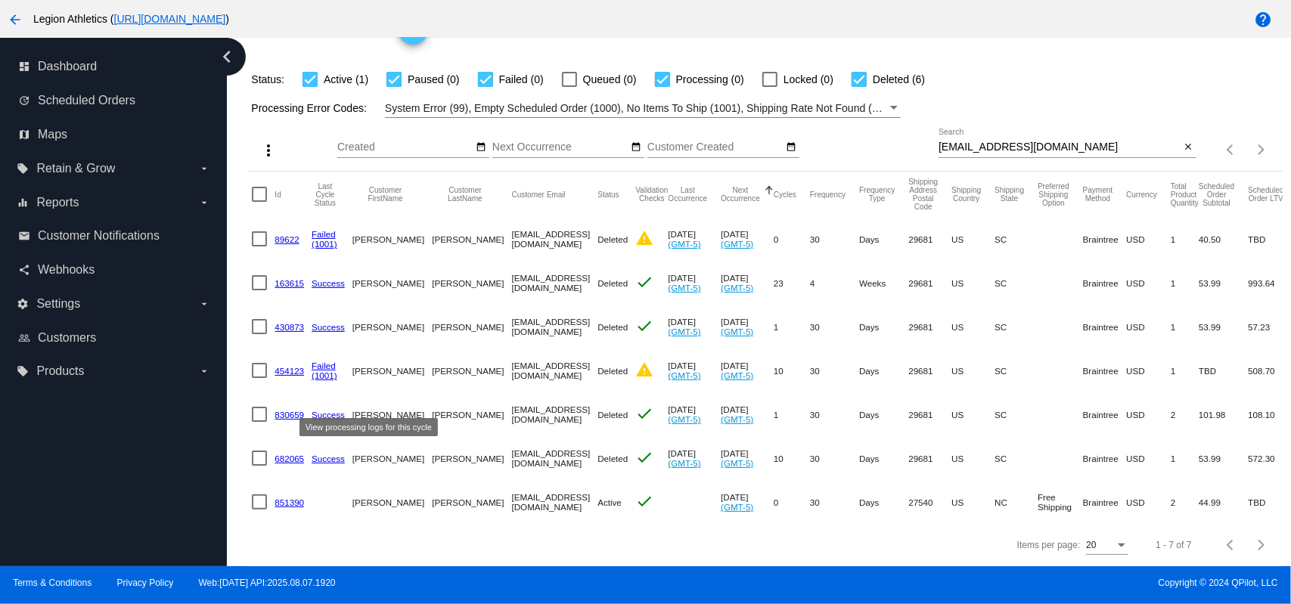
scroll to position [0, 50]
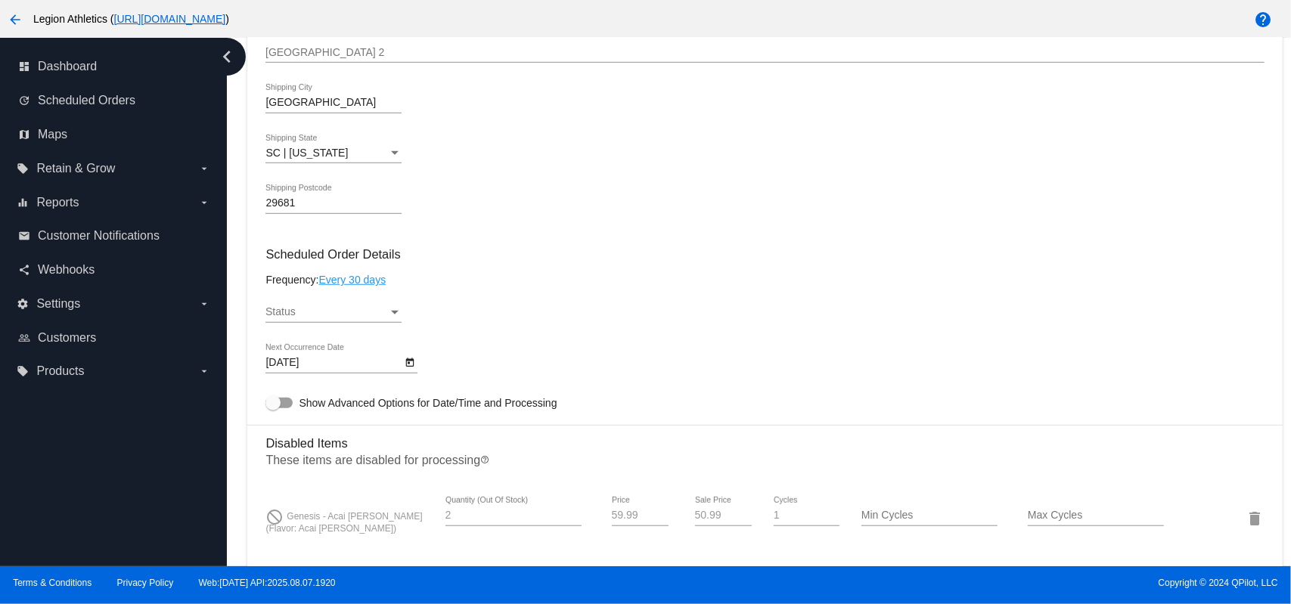
scroll to position [352, 0]
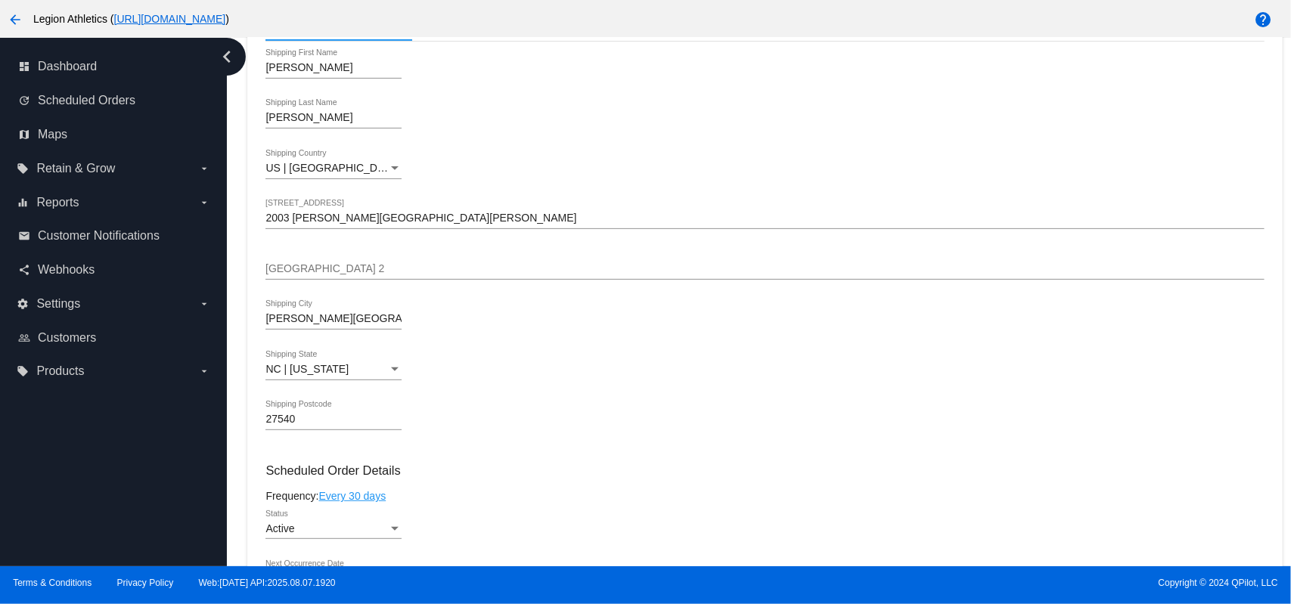
scroll to position [706, 0]
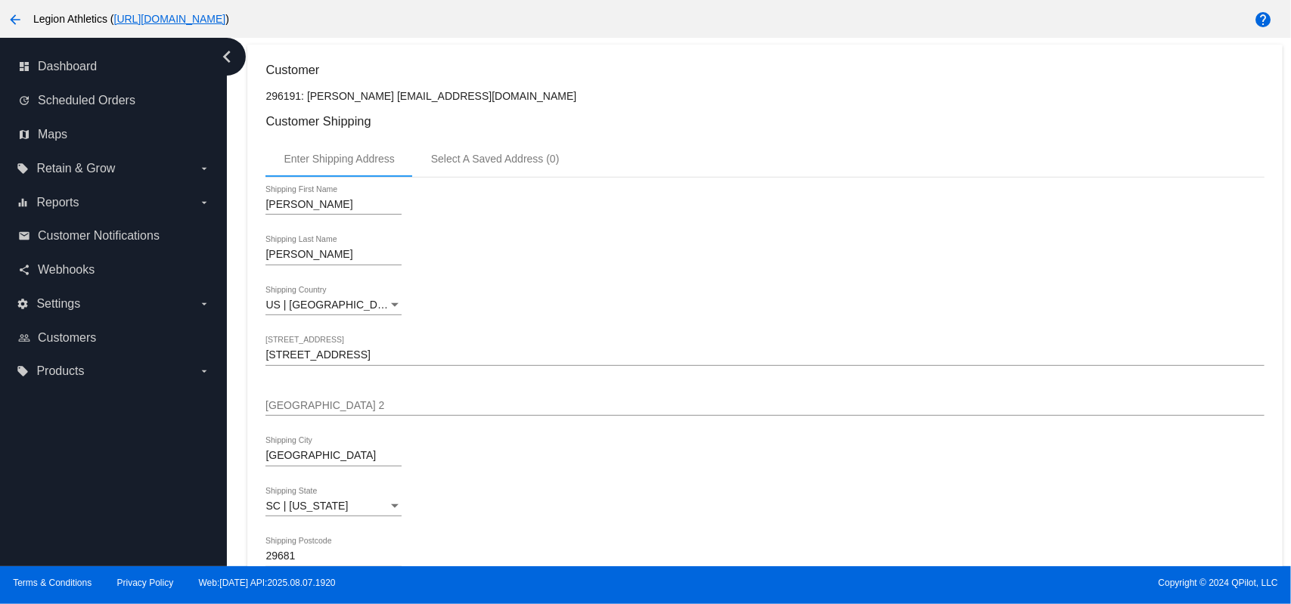
scroll to position [706, 0]
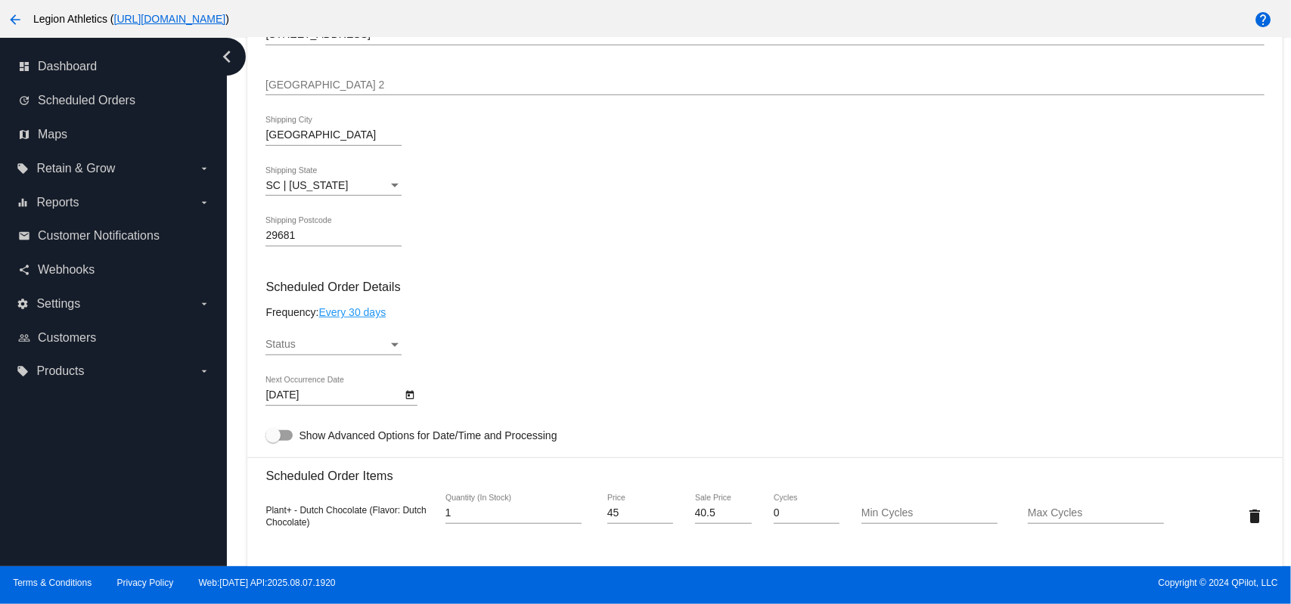
scroll to position [1059, 0]
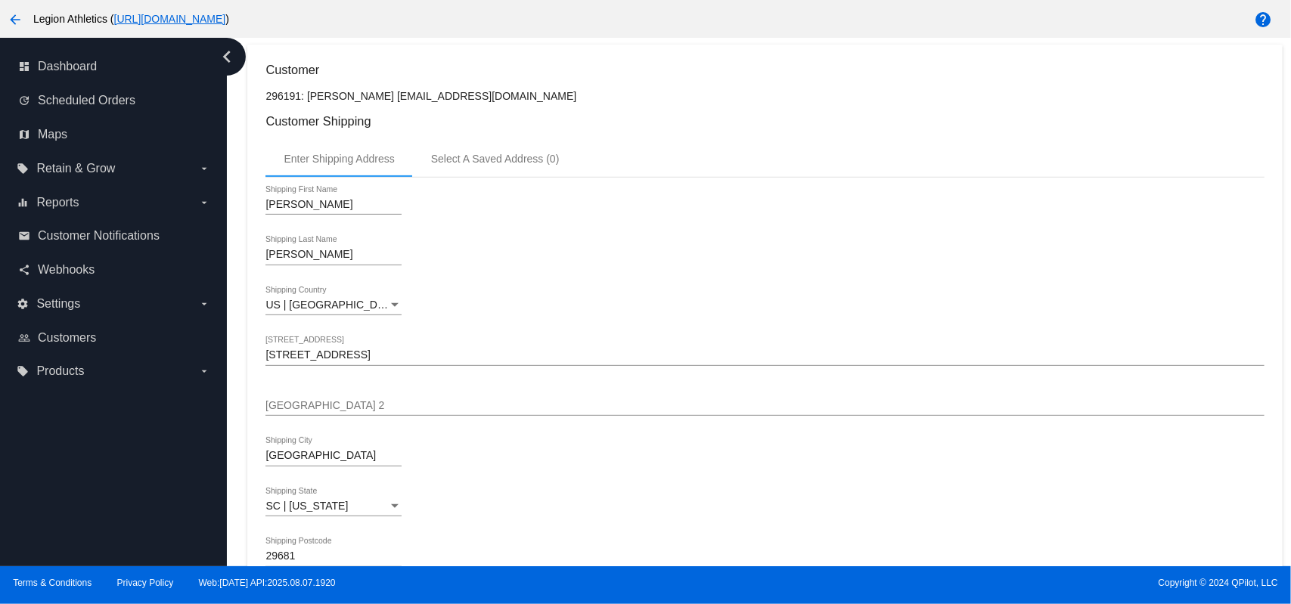
scroll to position [706, 0]
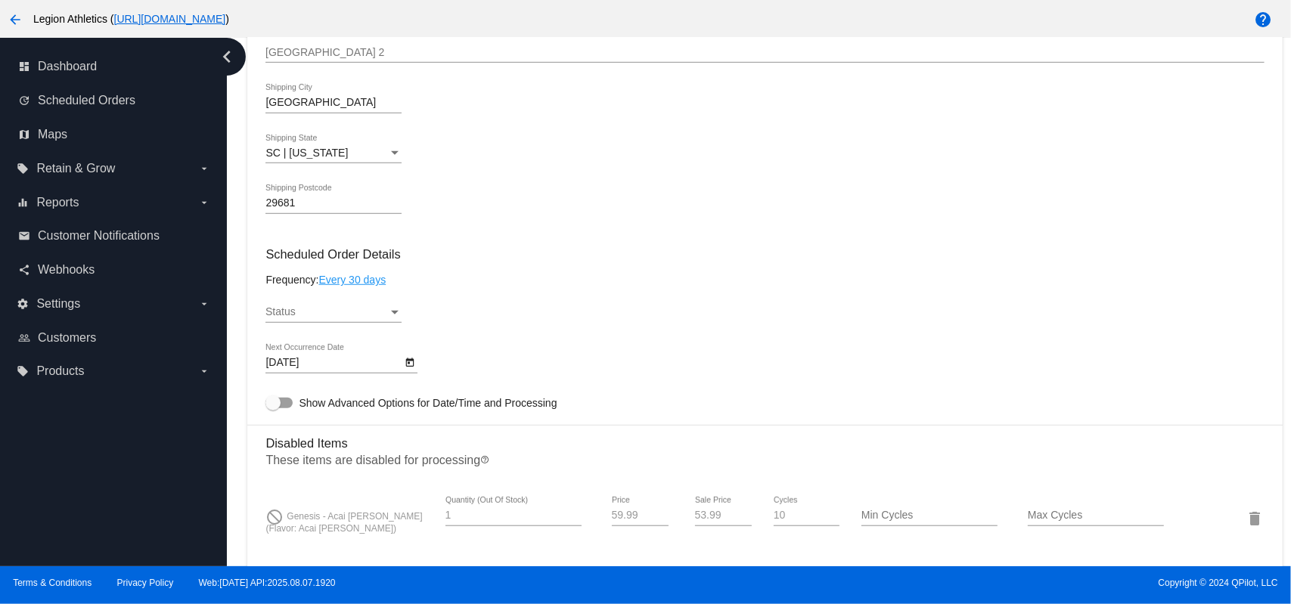
scroll to position [1059, 0]
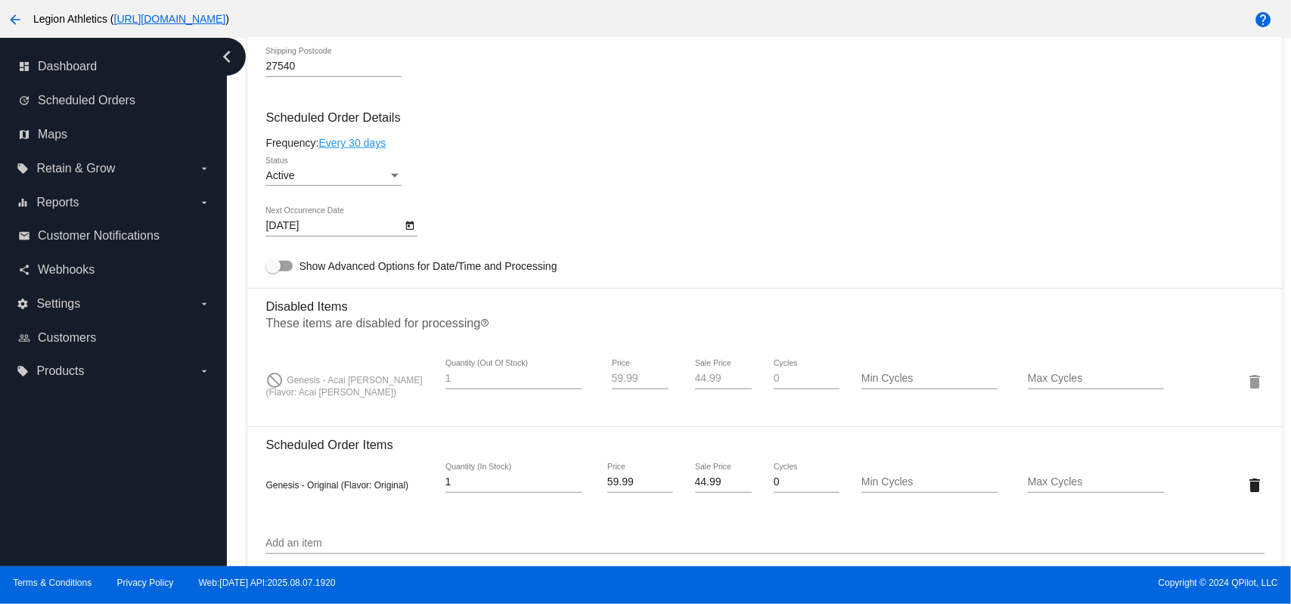
scroll to position [1059, 0]
